Goal: Feedback & Contribution: Submit feedback/report problem

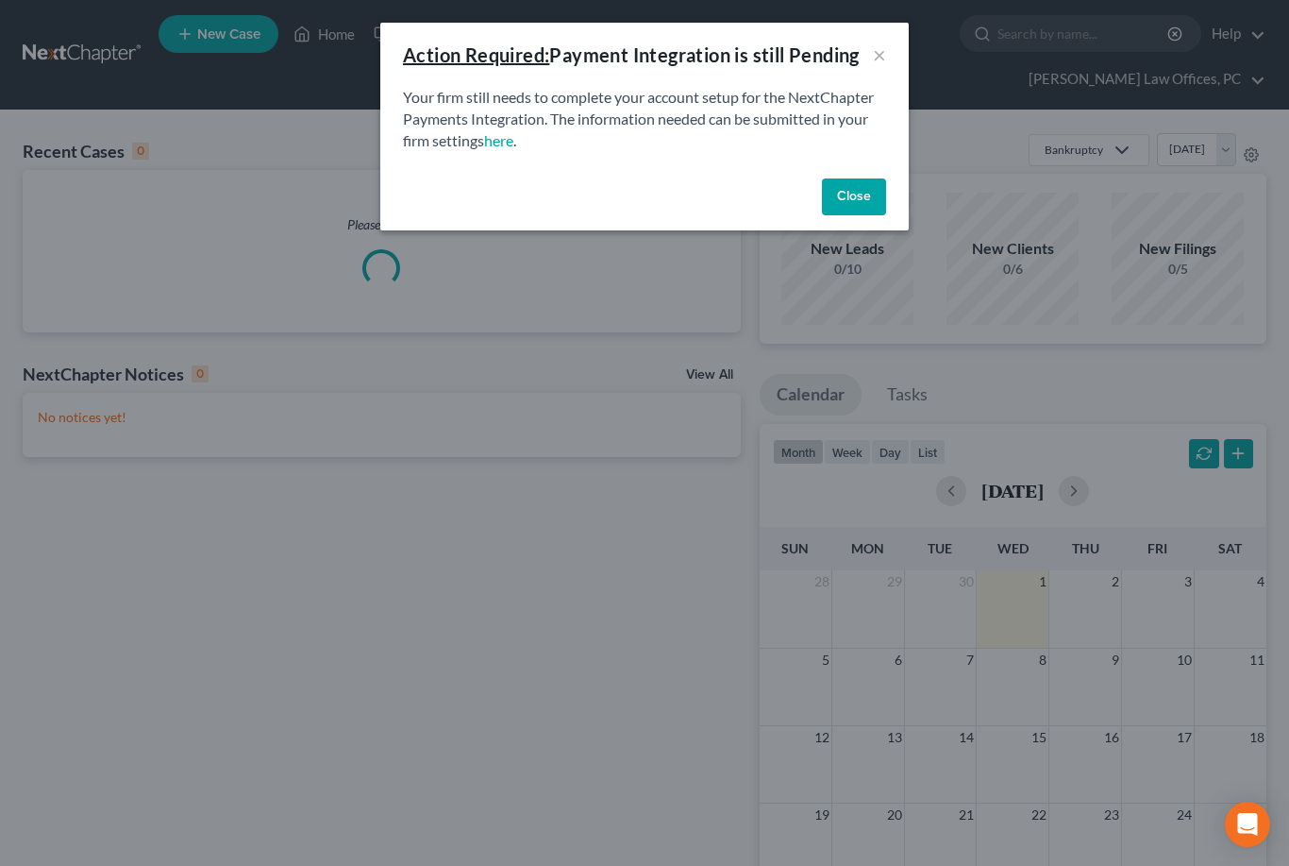
click at [852, 190] on button "Close" at bounding box center [854, 197] width 64 height 38
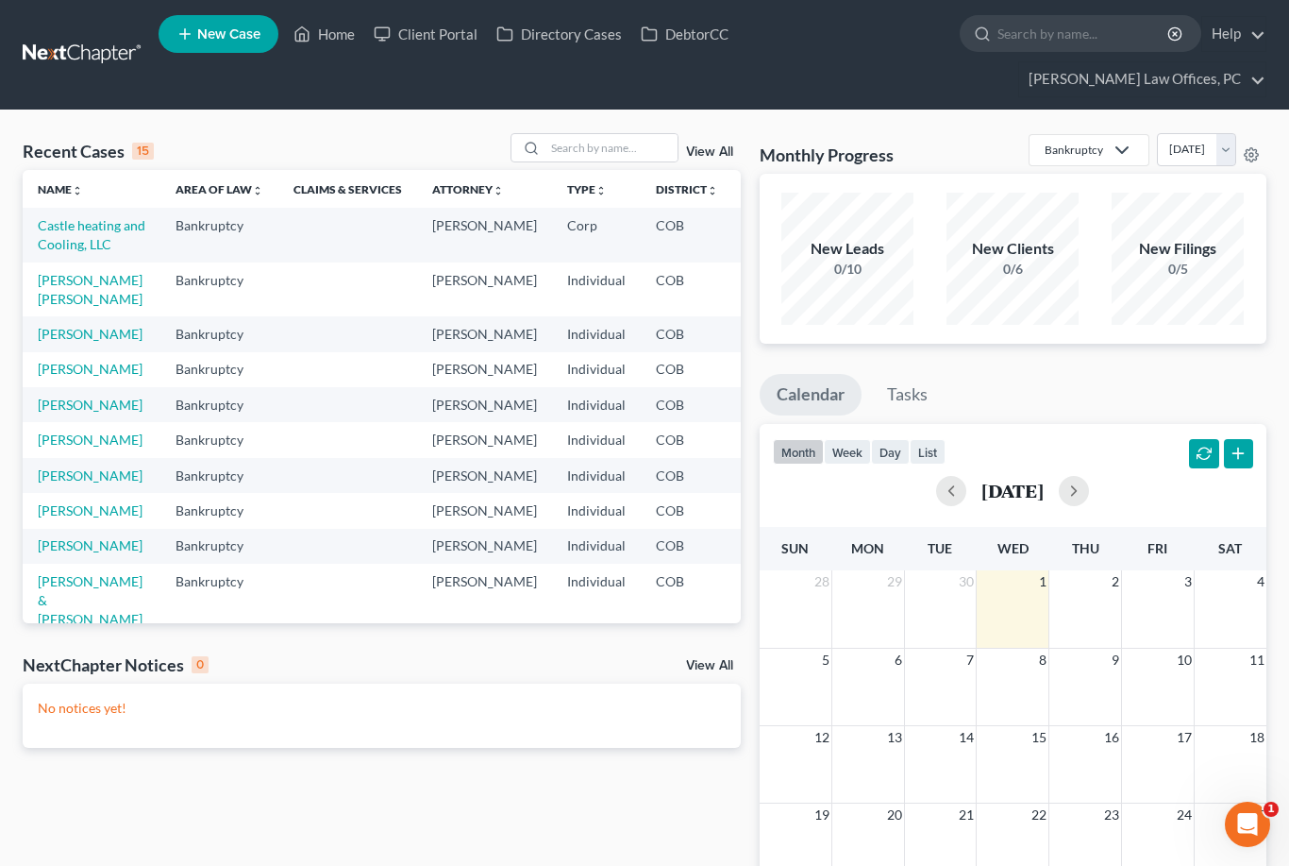
click at [55, 252] on link "Castle heating and Cooling, LLC" at bounding box center [92, 234] width 108 height 35
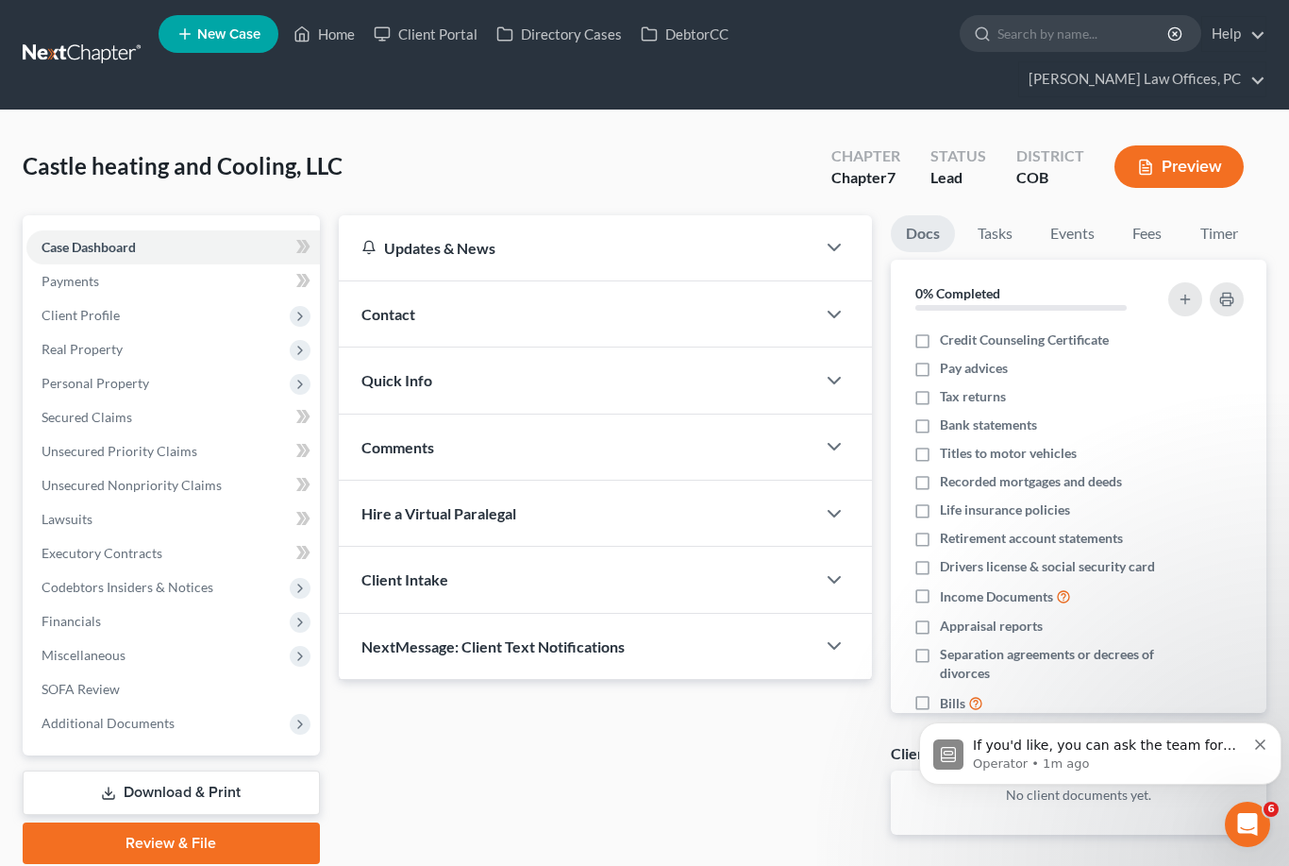
click at [133, 425] on link "Secured Claims" at bounding box center [173, 417] width 294 height 34
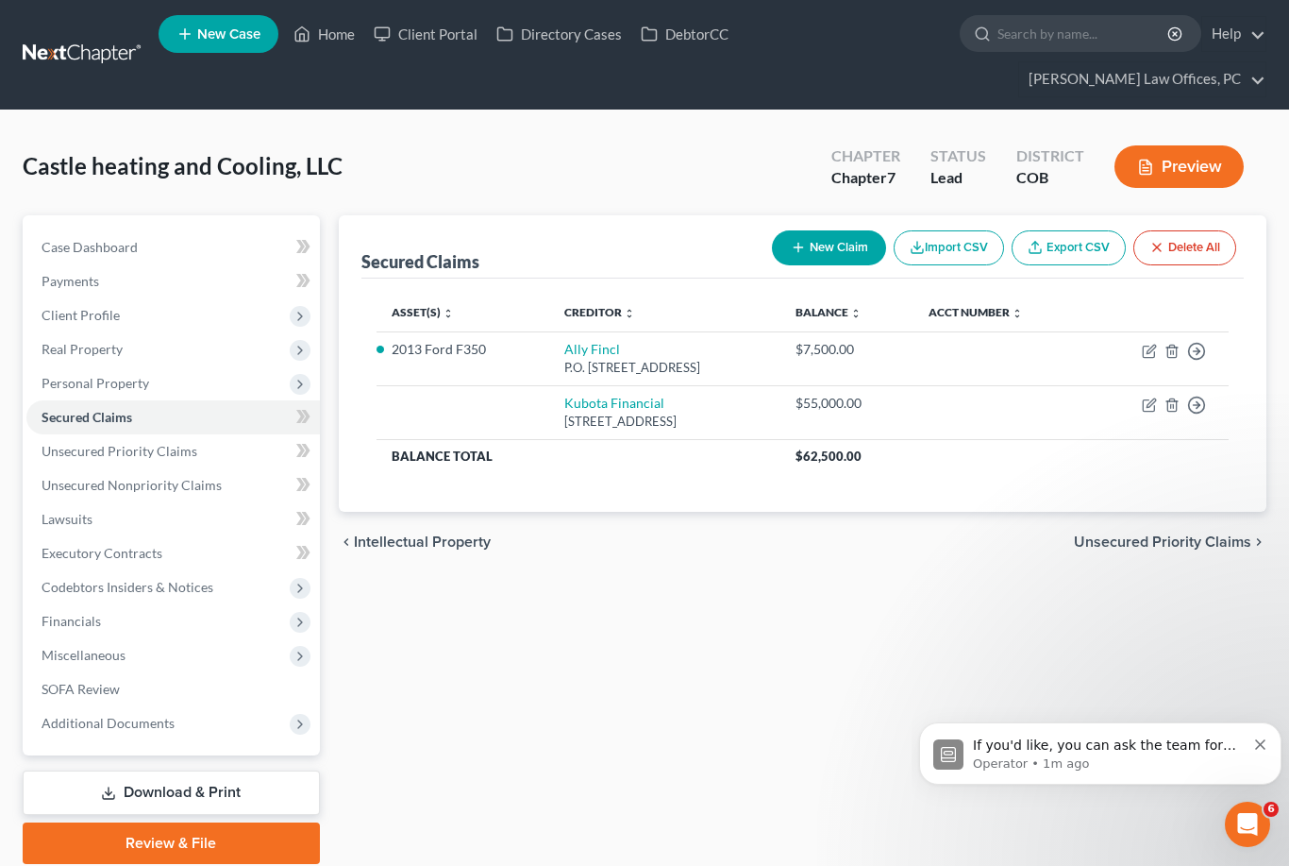
click at [1146, 351] on icon "button" at bounding box center [1149, 351] width 15 height 15
select select "24"
select select "0"
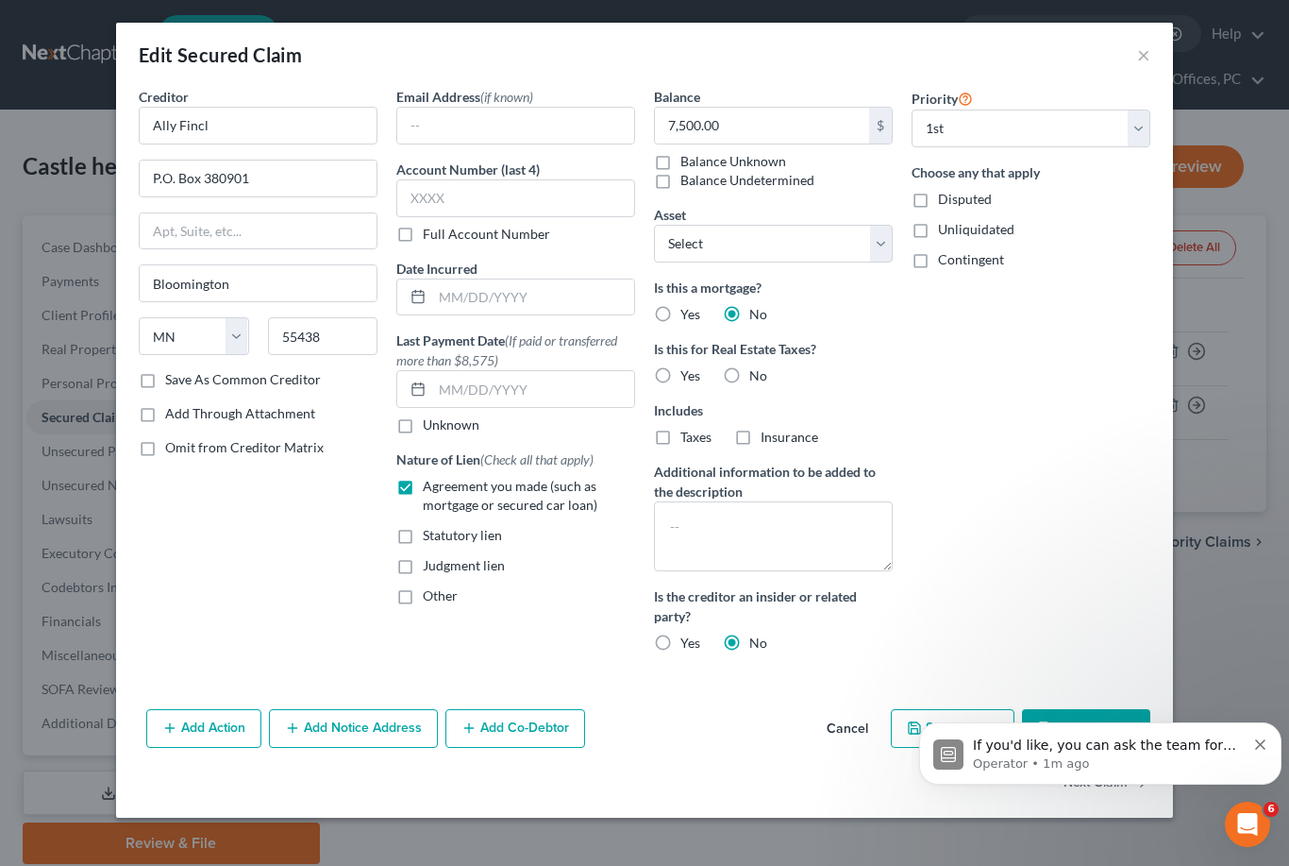
click at [938, 199] on label "Disputed" at bounding box center [965, 199] width 54 height 19
click at [946, 199] on input "Disputed" at bounding box center [952, 196] width 12 height 12
click at [938, 191] on label "Disputed" at bounding box center [965, 199] width 54 height 19
click at [946, 191] on input "Disputed" at bounding box center [952, 196] width 12 height 12
checkbox input "false"
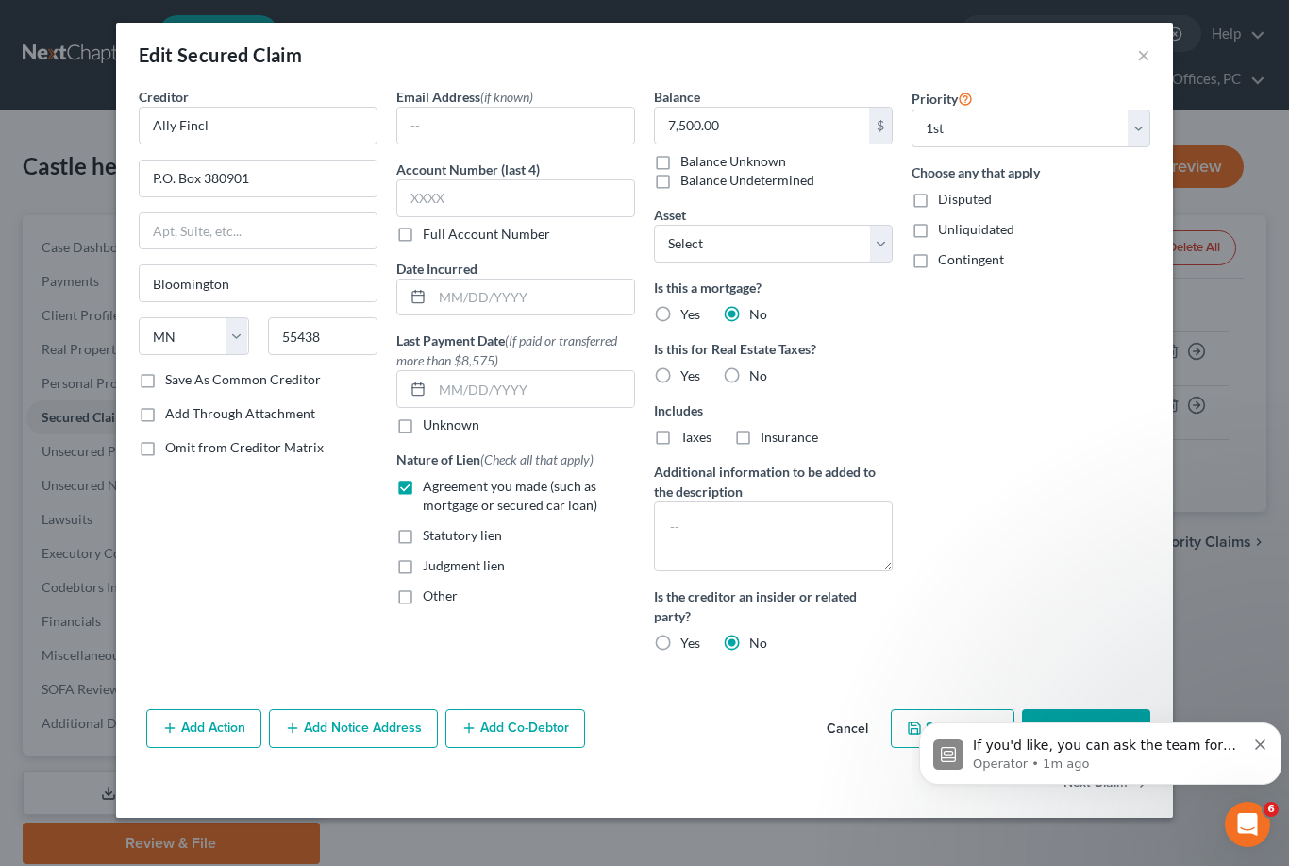
click at [127, 365] on div "Creditor * Ally Fincl P.O. [GEOGRAPHIC_DATA] [US_STATE][GEOGRAPHIC_DATA] AZ CA …" at bounding box center [644, 394] width 1057 height 615
click at [165, 378] on label "Save As Common Creditor" at bounding box center [243, 379] width 156 height 19
click at [173, 378] on input "Save As Common Creditor" at bounding box center [179, 376] width 12 height 12
checkbox input "true"
click at [197, 588] on div "Creditor * Ally Fincl P.O. [GEOGRAPHIC_DATA] [US_STATE] AK AR AZ CA CO CT DE DC…" at bounding box center [258, 377] width 258 height 581
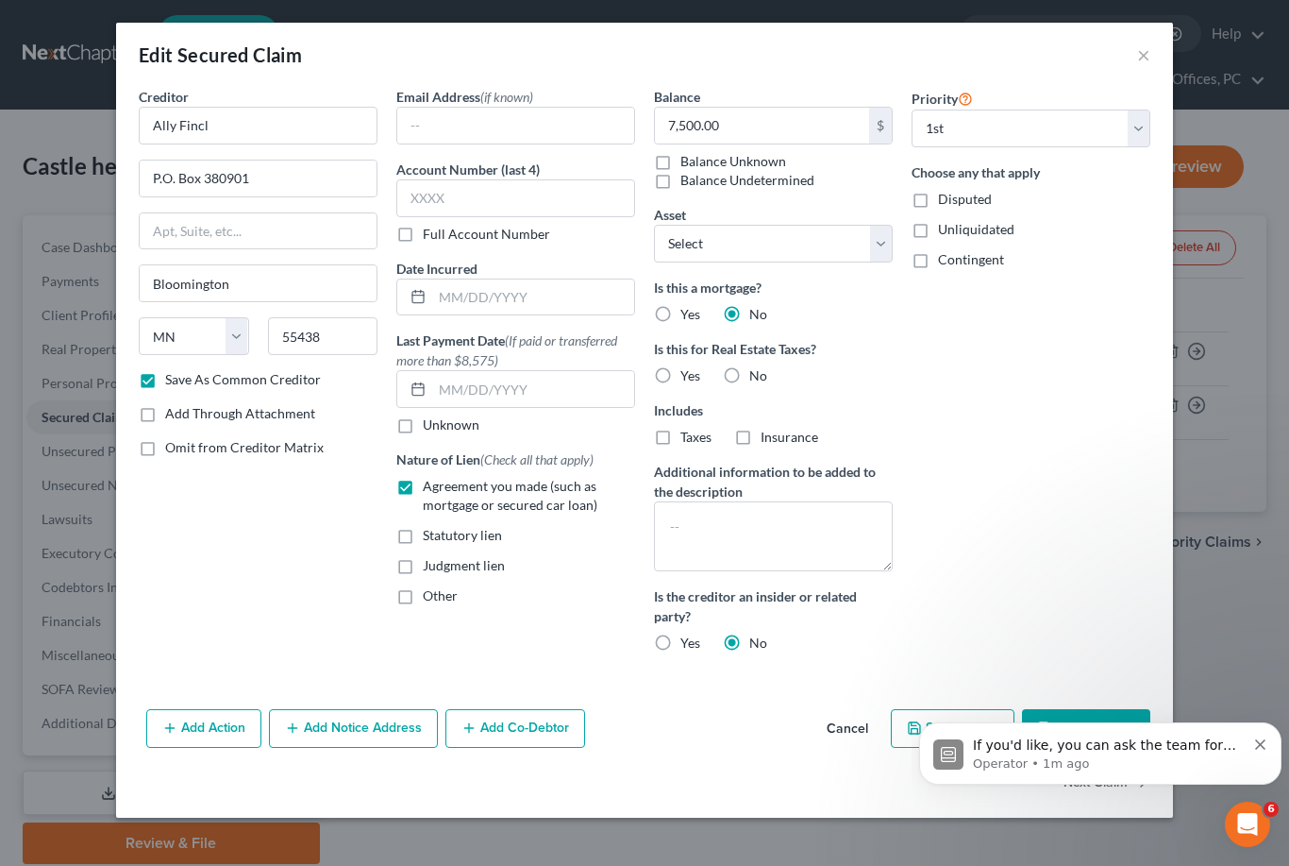
click at [1148, 52] on button "×" at bounding box center [1143, 54] width 13 height 23
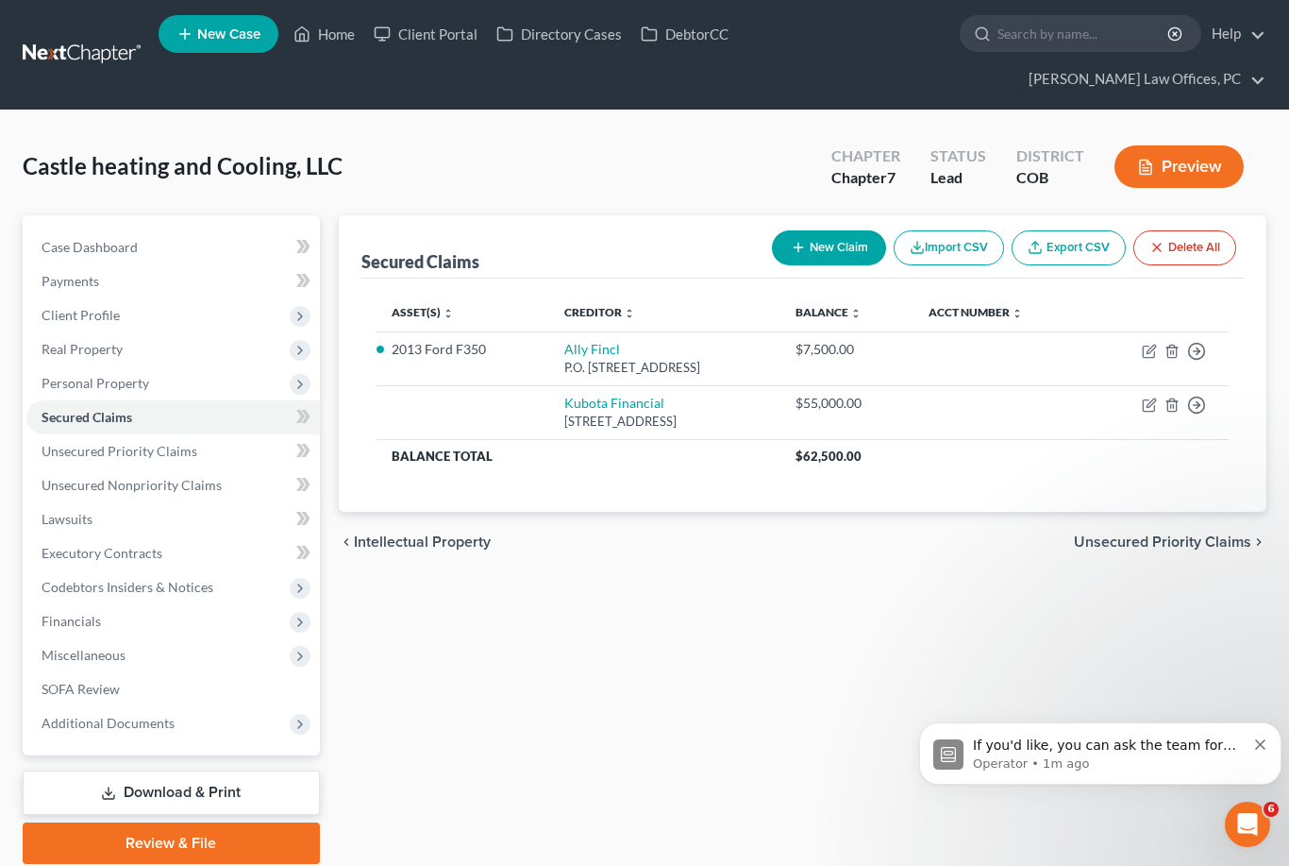
click at [1259, 821] on icon "Open Intercom Messenger" at bounding box center [1248, 824] width 31 height 31
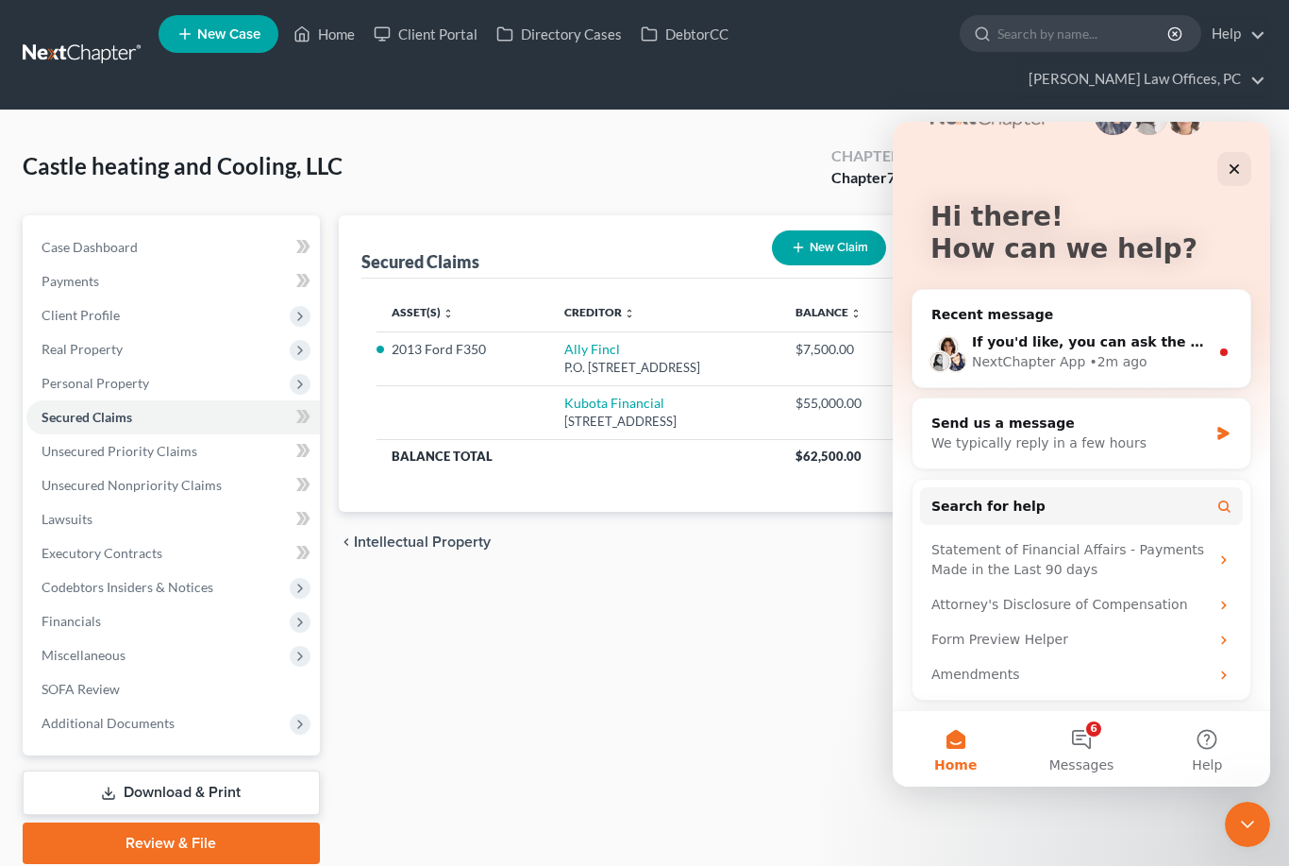
scroll to position [55, 0]
click at [951, 751] on button "Home" at bounding box center [956, 749] width 126 height 76
click at [1130, 449] on div "We typically reply in a few hours" at bounding box center [1070, 443] width 277 height 20
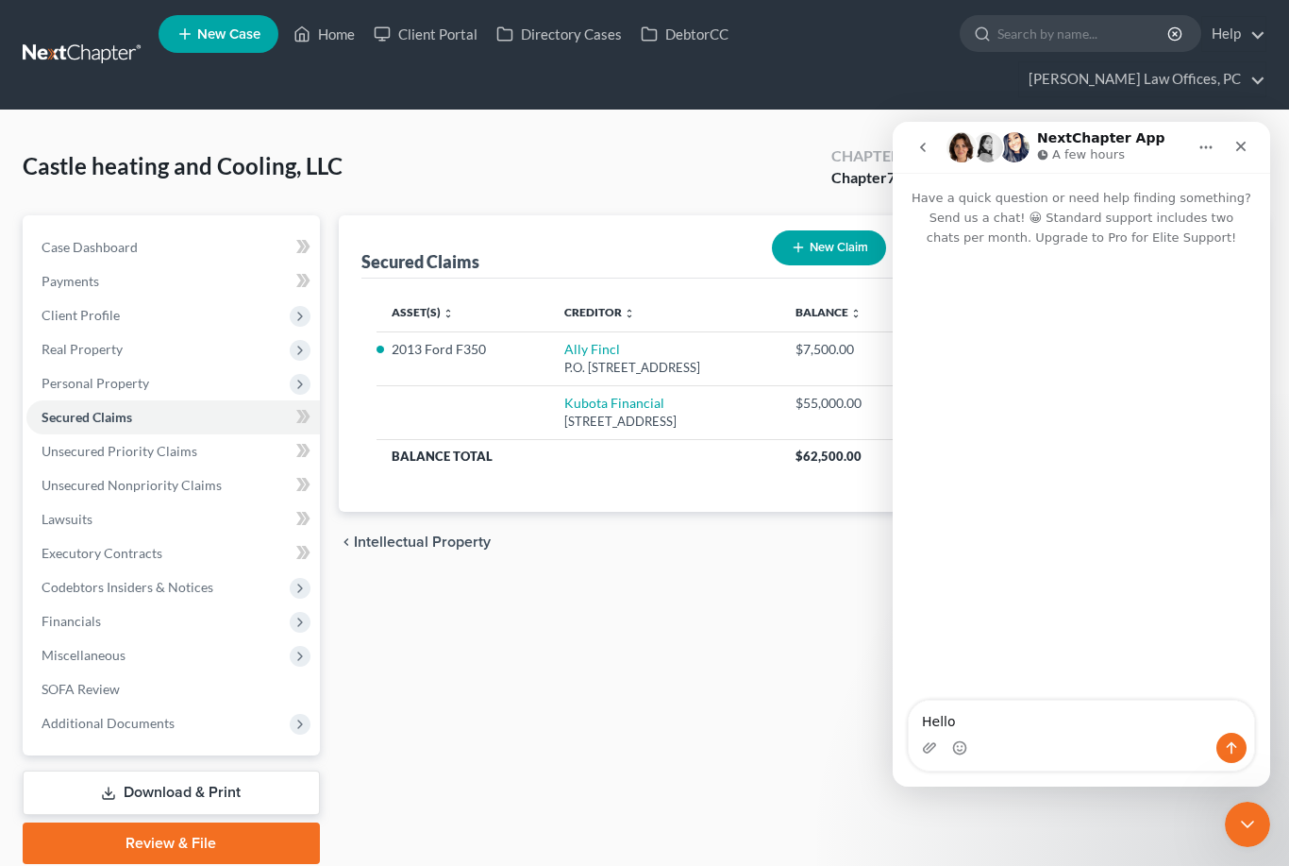
type textarea "Hello,"
type textarea "In"
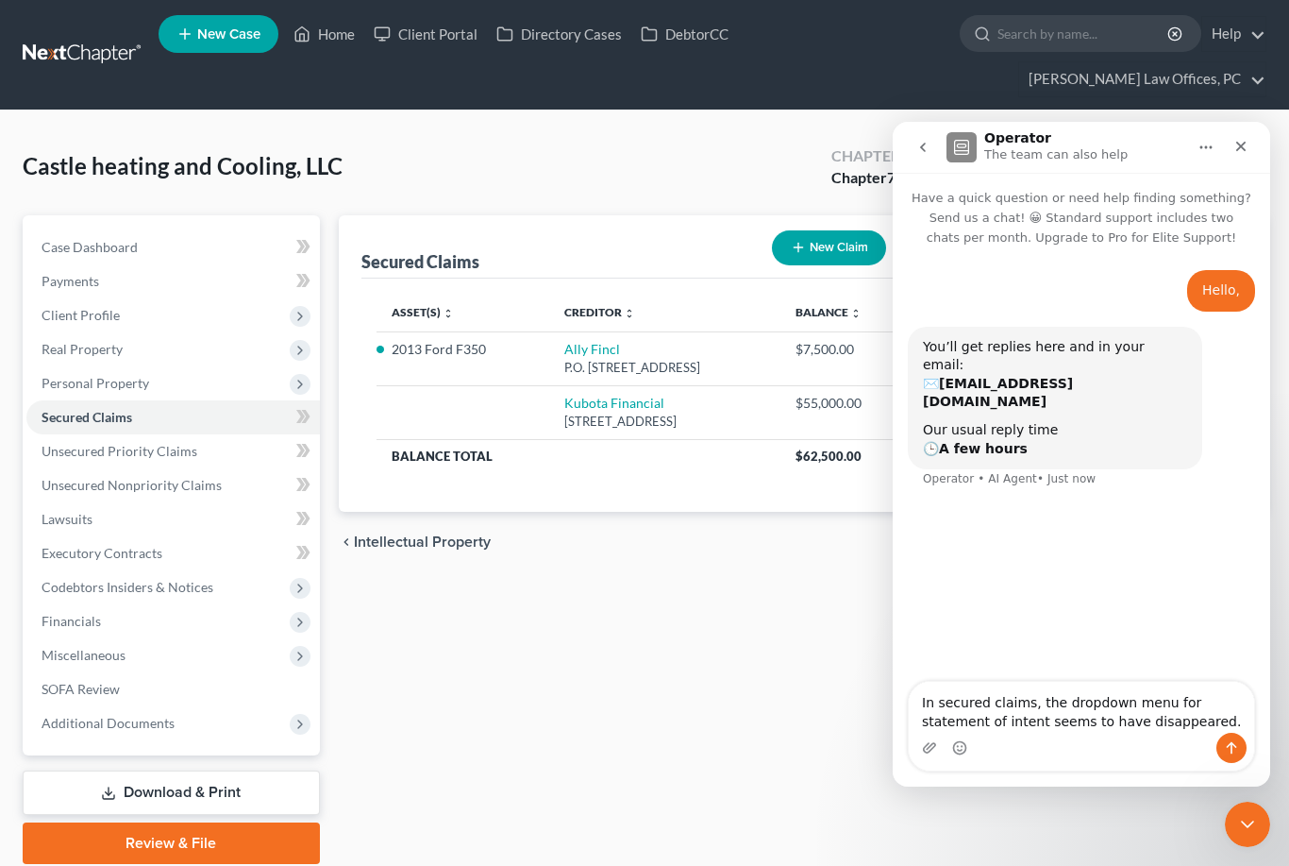
type textarea "In secured claims, the dropdown menu for statement of intent seems to have disa…"
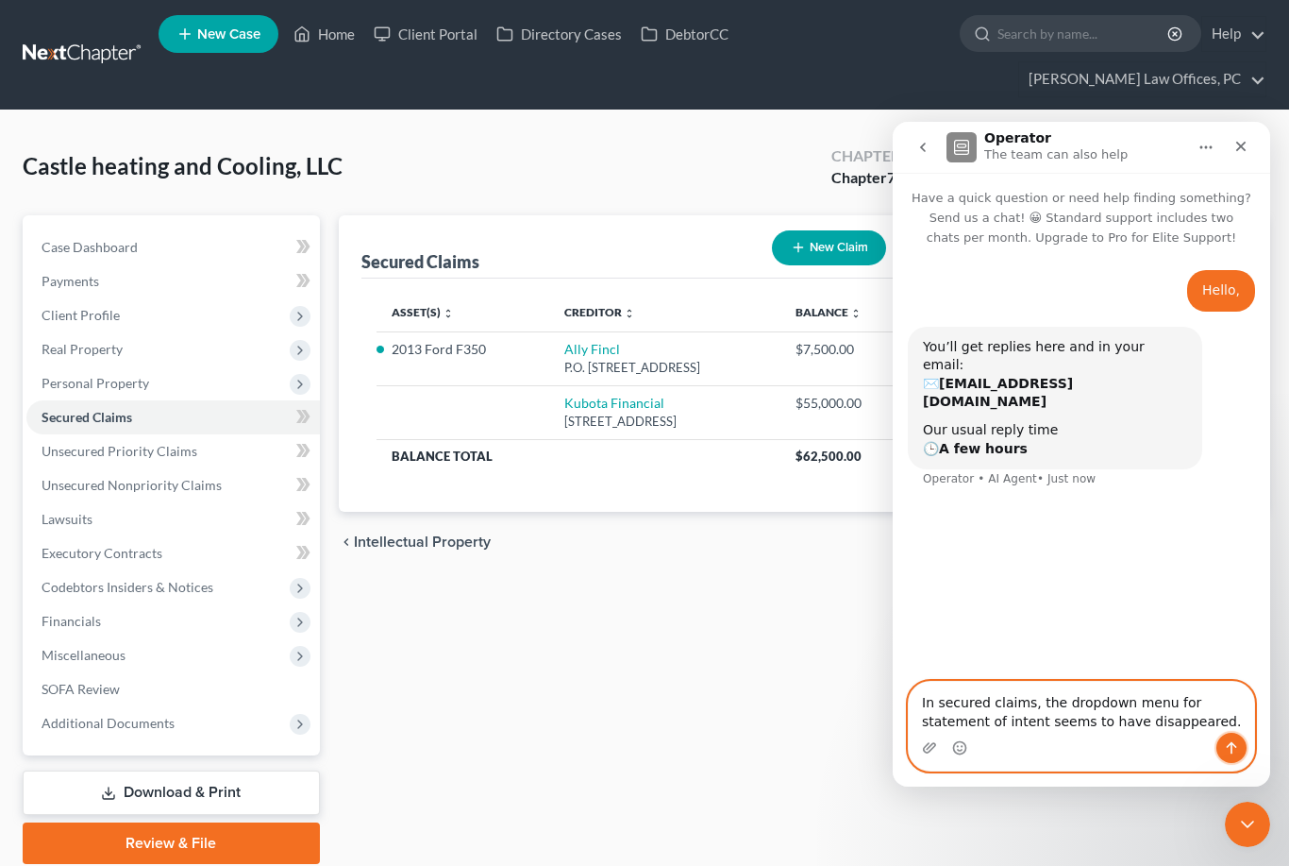
click at [1232, 749] on icon "Send a message…" at bounding box center [1232, 748] width 10 height 12
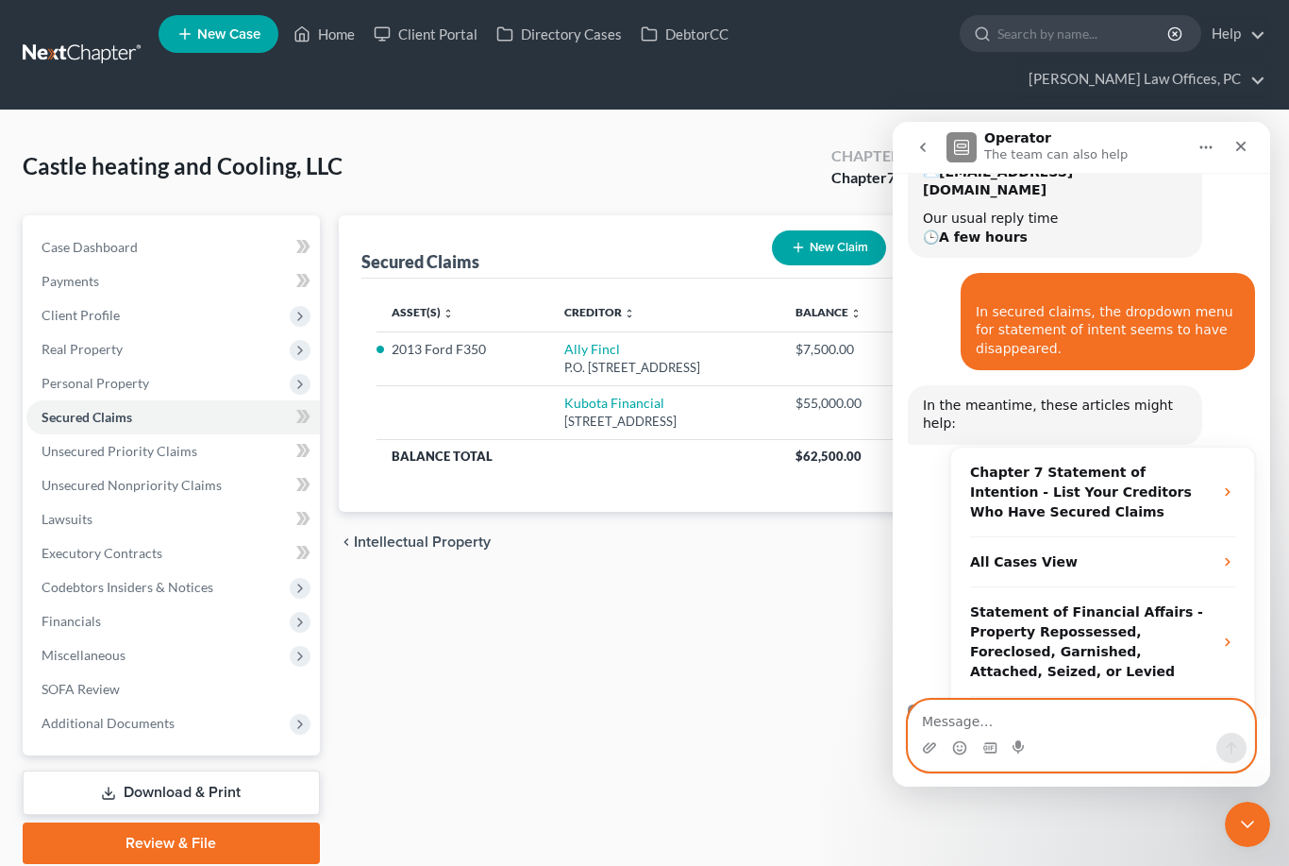
scroll to position [231, 0]
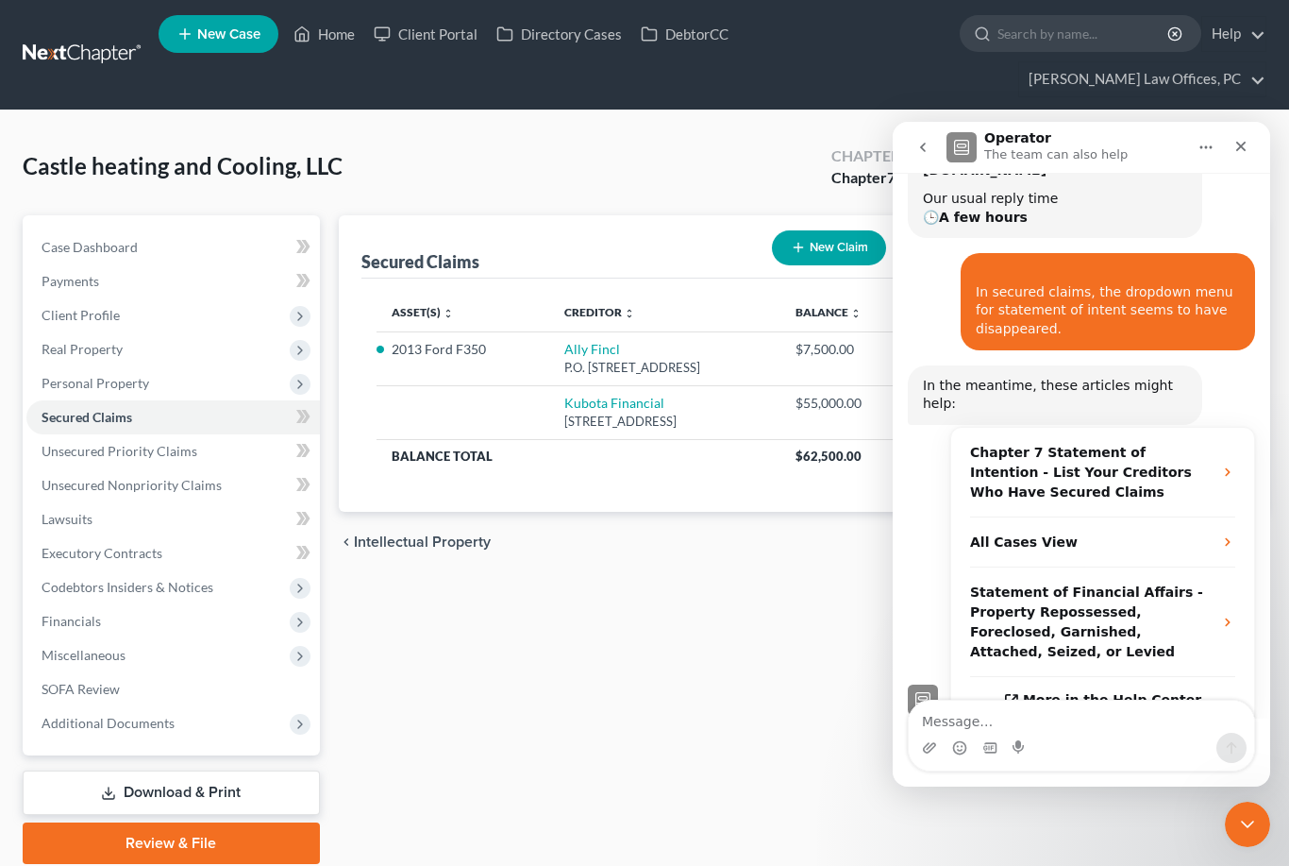
click at [1223, 534] on icon "Operator says…" at bounding box center [1228, 541] width 15 height 15
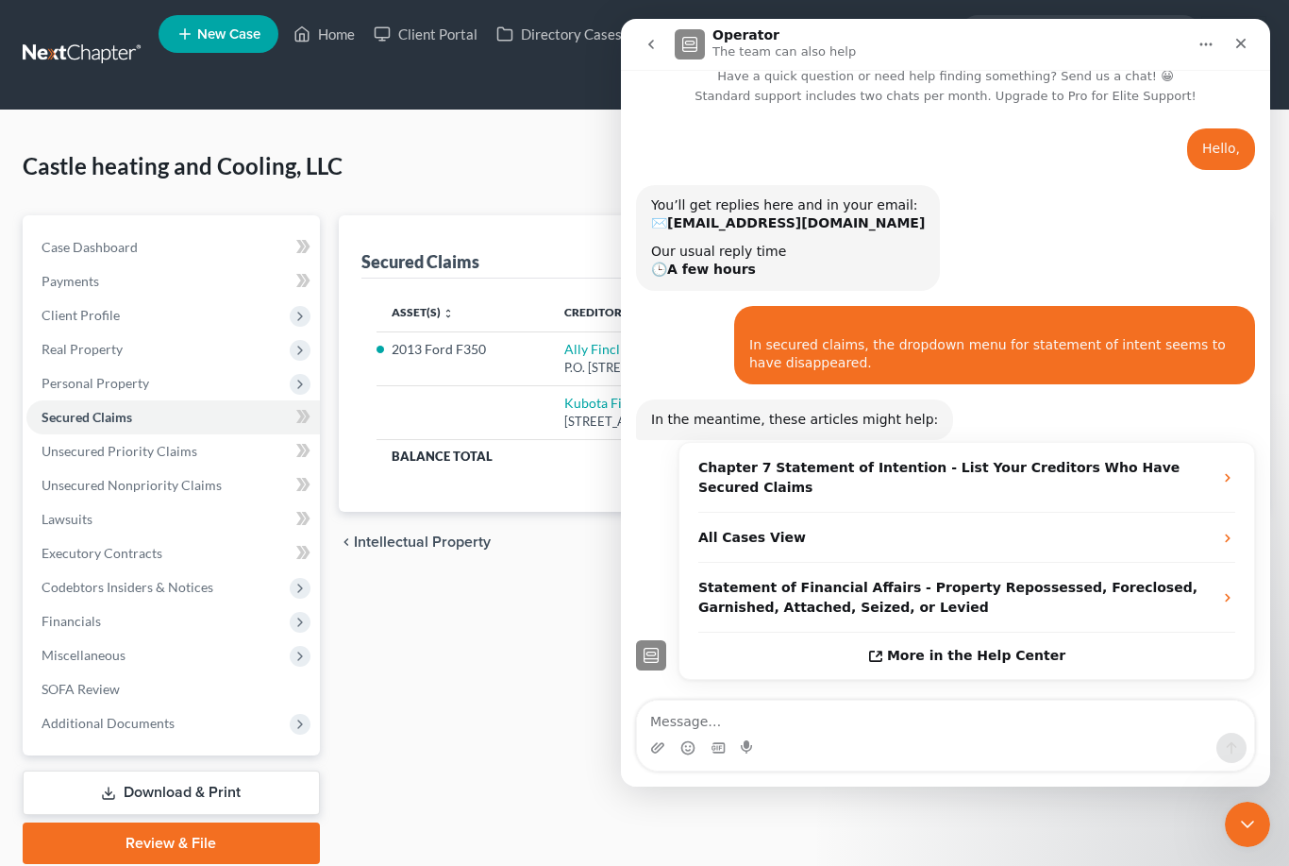
scroll to position [0, 0]
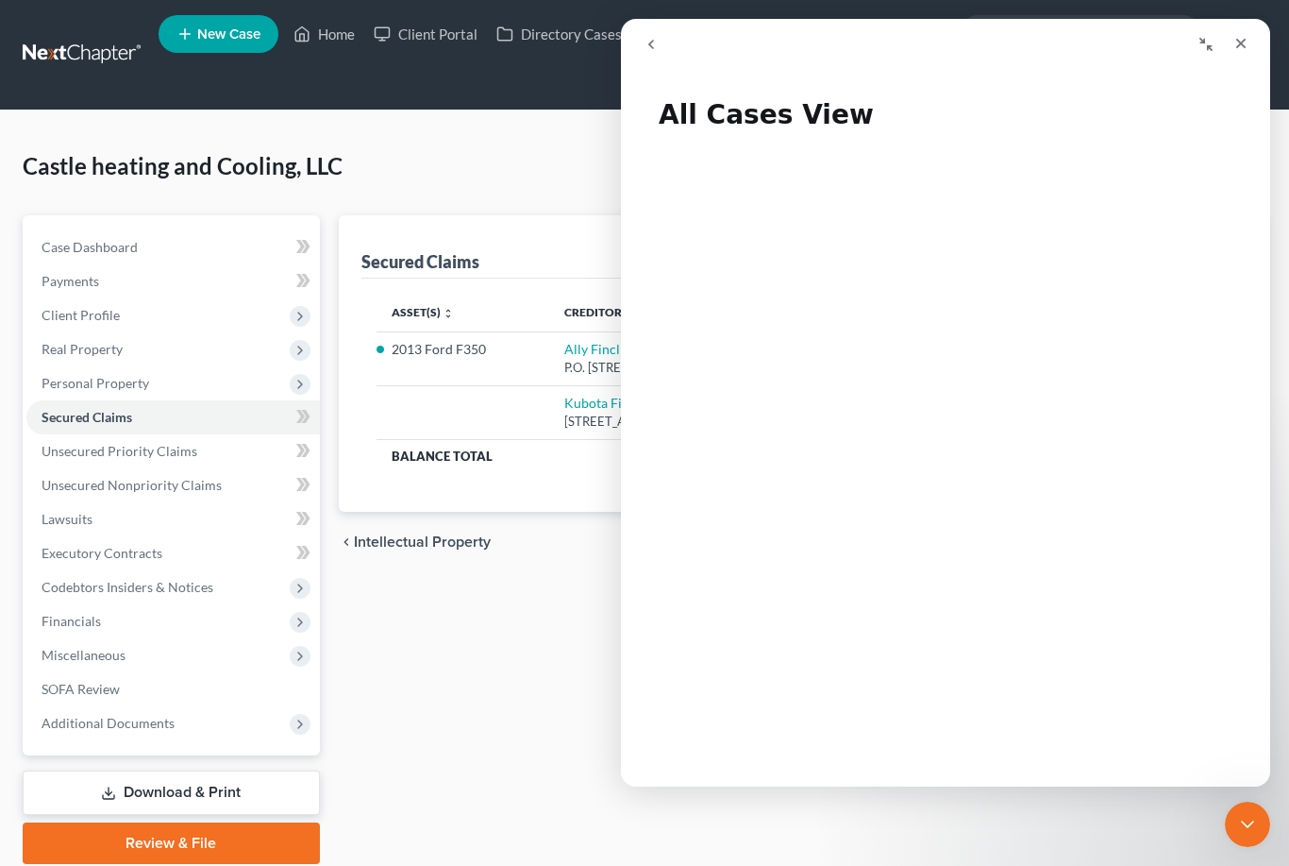
click at [1255, 44] on div "Close" at bounding box center [1241, 43] width 34 height 34
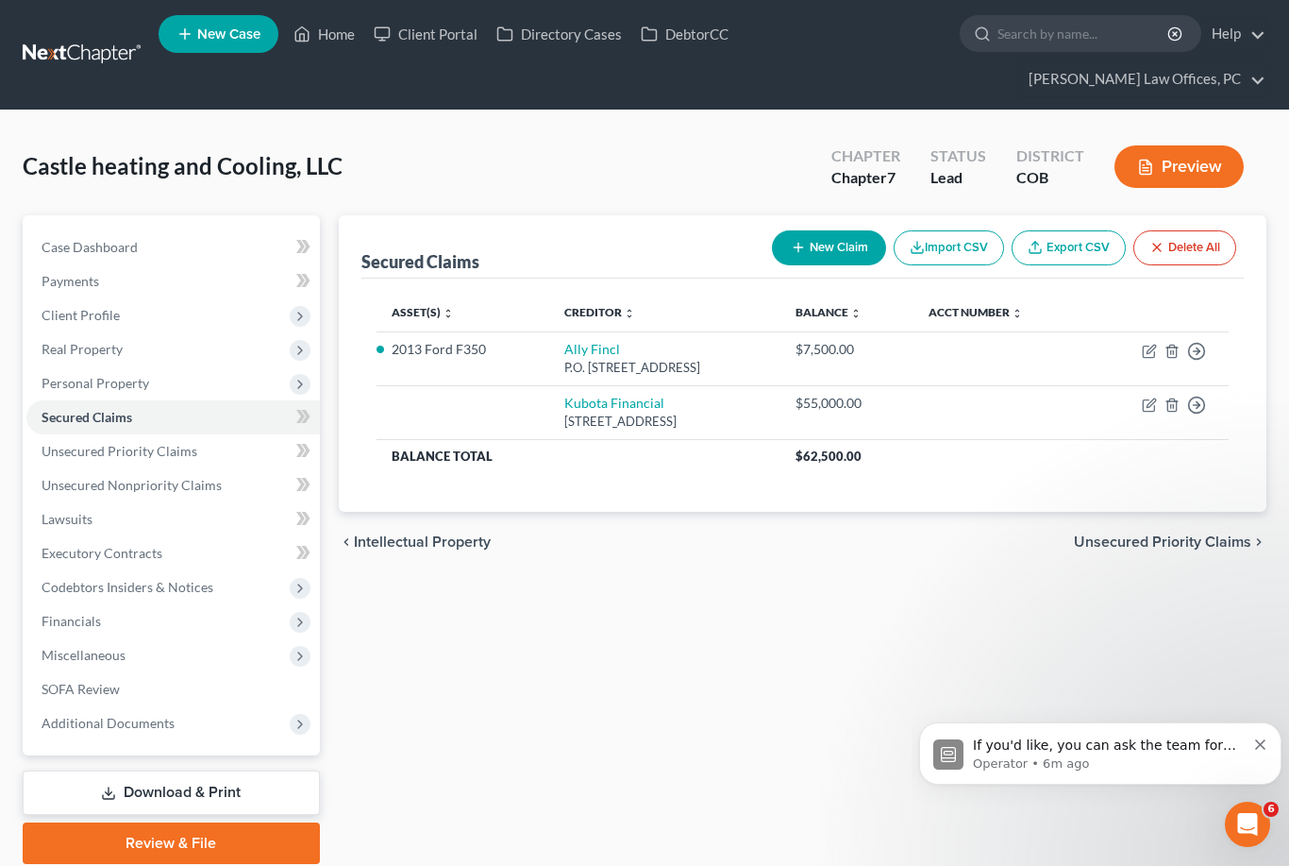
click at [1157, 761] on p "Operator • 6m ago" at bounding box center [1109, 763] width 273 height 17
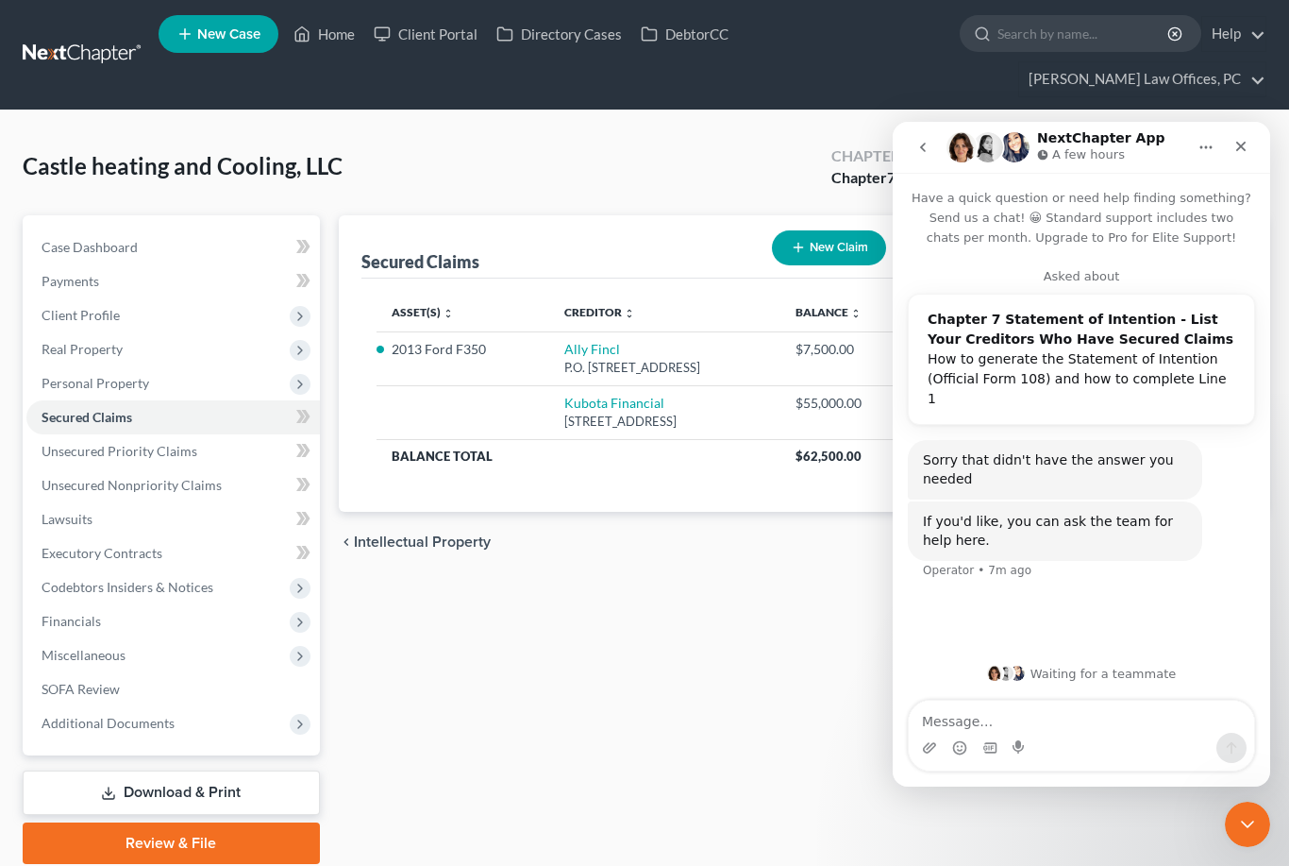
click at [1237, 157] on div "Close" at bounding box center [1241, 146] width 34 height 34
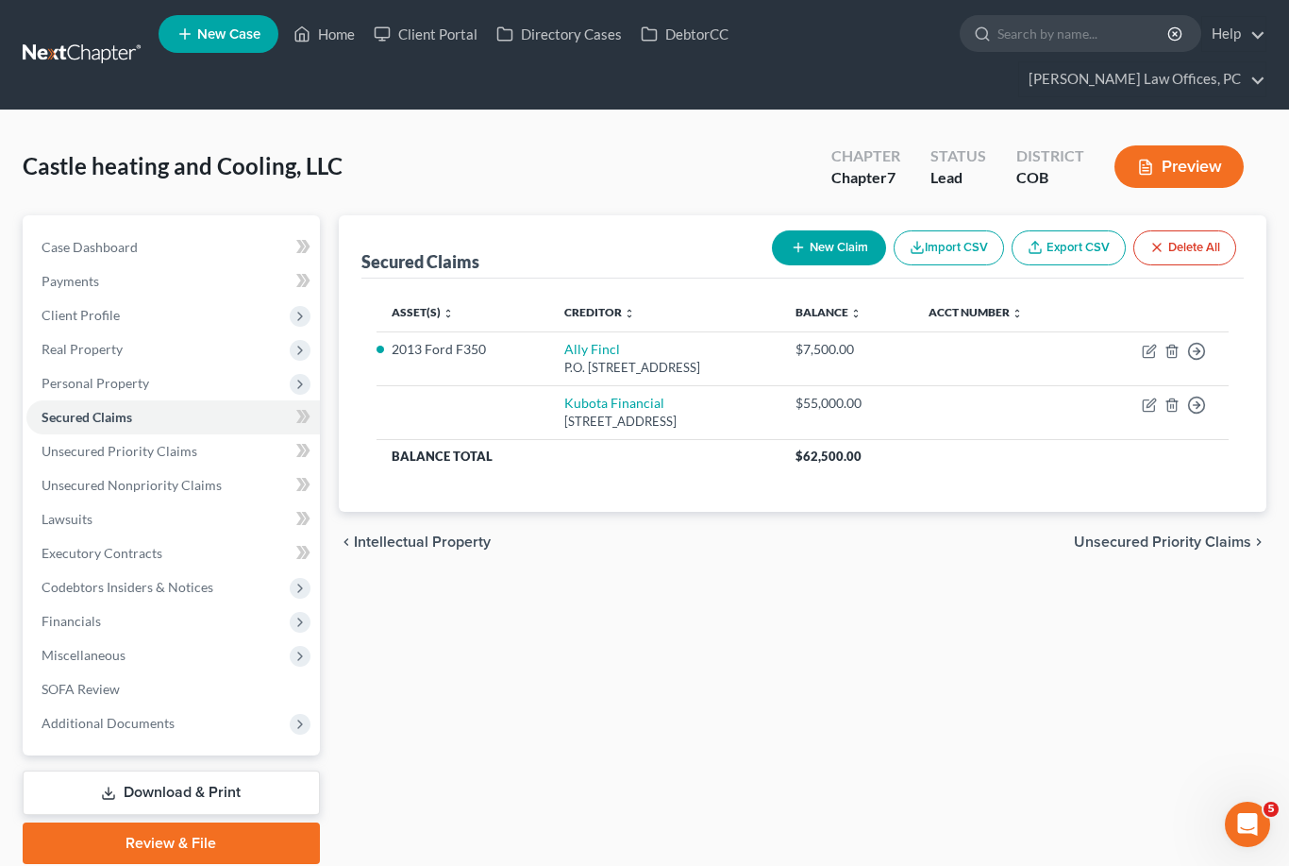
click at [1254, 828] on icon "Open Intercom Messenger" at bounding box center [1248, 824] width 31 height 31
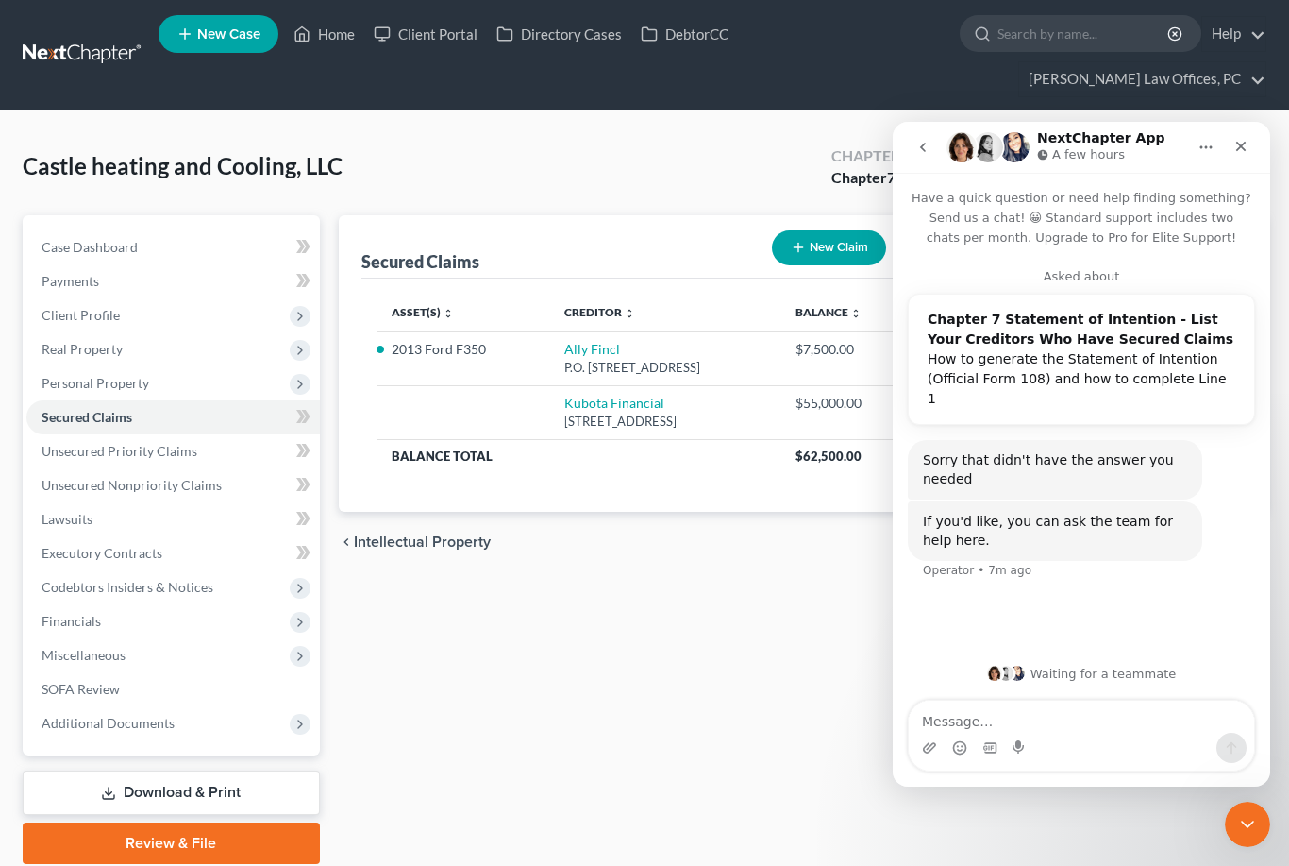
click at [1244, 143] on icon "Close" at bounding box center [1242, 147] width 10 height 10
